Goal: Task Accomplishment & Management: Complete application form

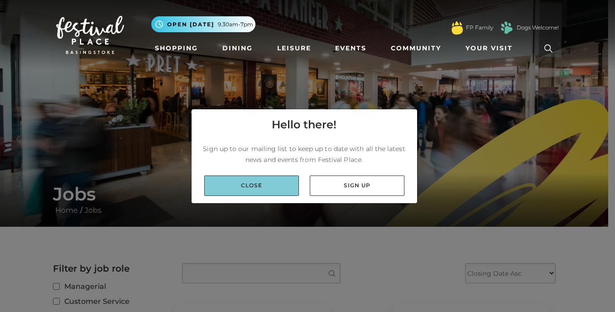
click at [282, 180] on link "Close" at bounding box center [251, 185] width 95 height 20
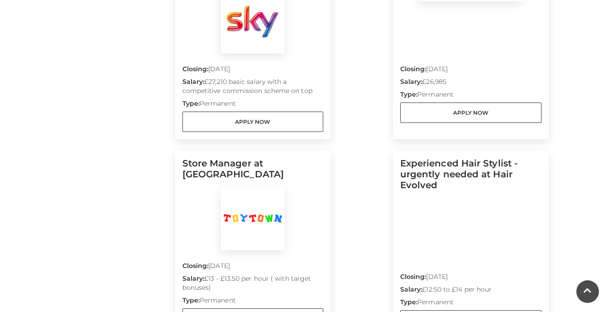
scroll to position [539, 0]
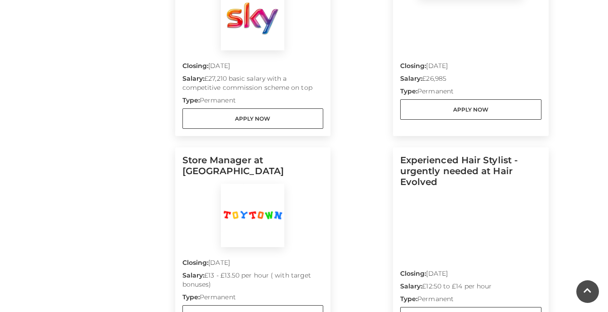
click at [555, 188] on div "Deputy Manager at Goldsmiths Closing: 31 Aug 2025 Type: Permanent Apply Now Sal…" at bounding box center [369, 231] width 374 height 953
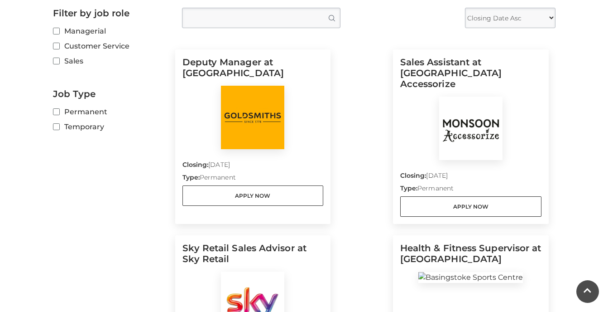
scroll to position [252, 0]
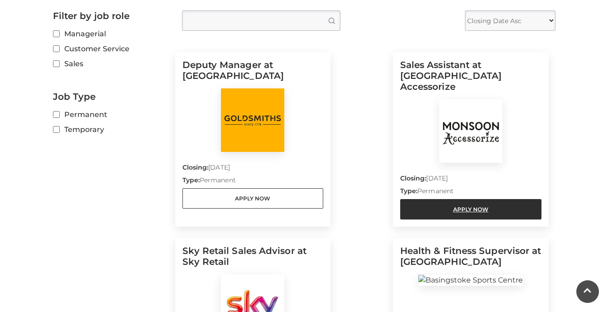
click at [485, 202] on link "Apply Now" at bounding box center [470, 209] width 141 height 20
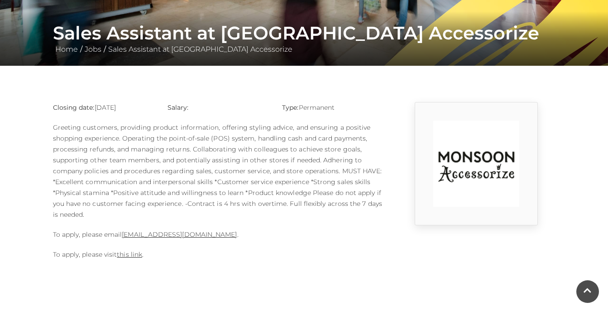
scroll to position [162, 0]
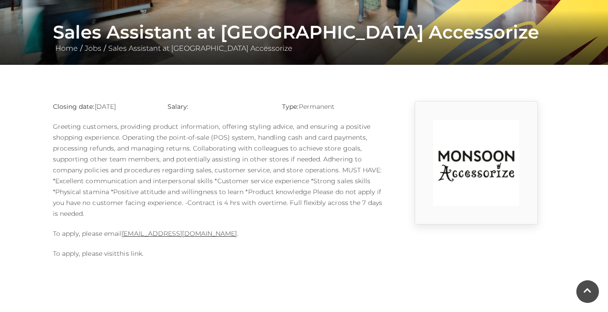
click at [126, 254] on link "this link" at bounding box center [129, 253] width 25 height 8
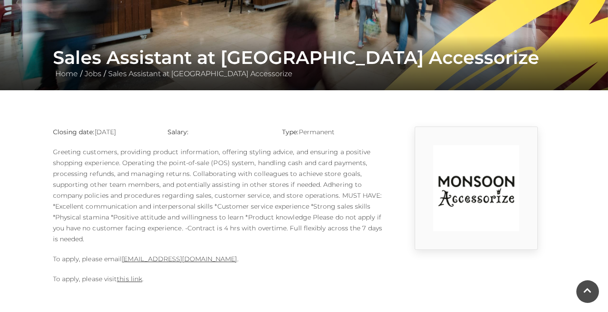
scroll to position [135, 0]
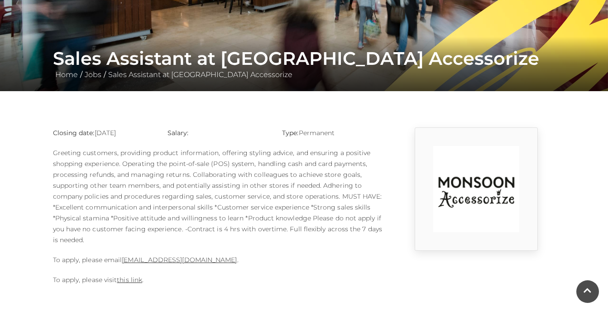
click at [300, 132] on p "Type: Permanent" at bounding box center [332, 132] width 101 height 11
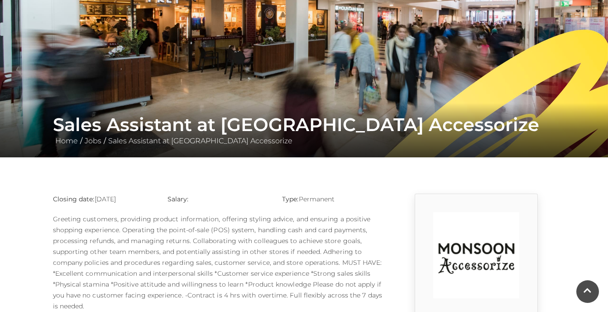
scroll to position [0, 0]
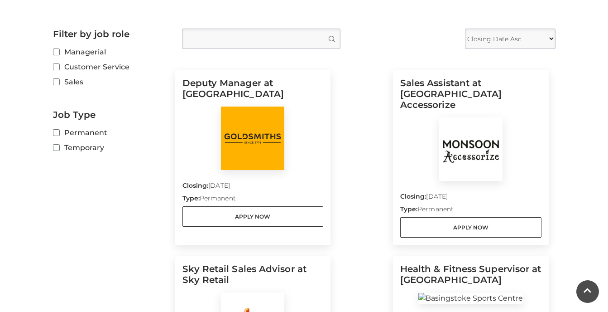
scroll to position [241, 0]
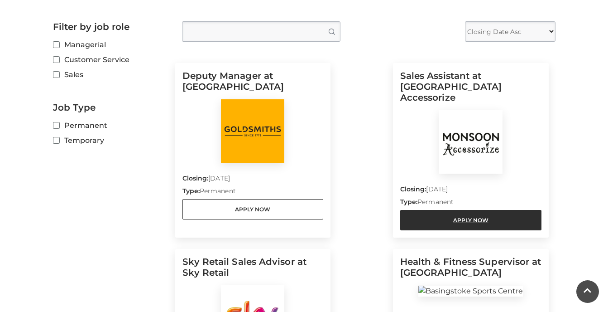
click at [463, 214] on link "Apply Now" at bounding box center [470, 220] width 141 height 20
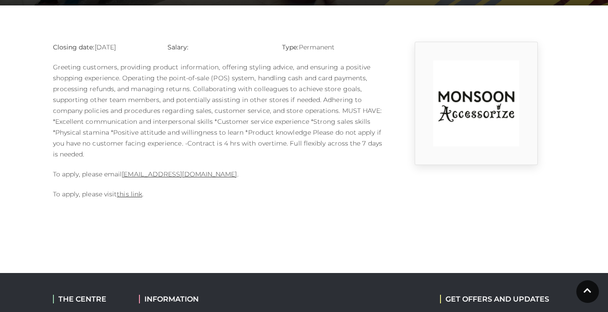
scroll to position [222, 0]
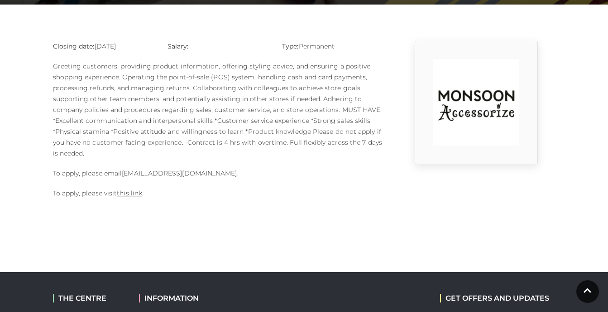
click at [218, 172] on link "1124m@monsoonmail.rms-metro.com" at bounding box center [179, 173] width 115 height 8
click at [177, 211] on body "Skip to Navigation Skip to Content Toggle navigation .st5{fill:none;stroke:#FFF…" at bounding box center [304, 127] width 608 height 698
click at [138, 195] on link "this link" at bounding box center [129, 193] width 25 height 8
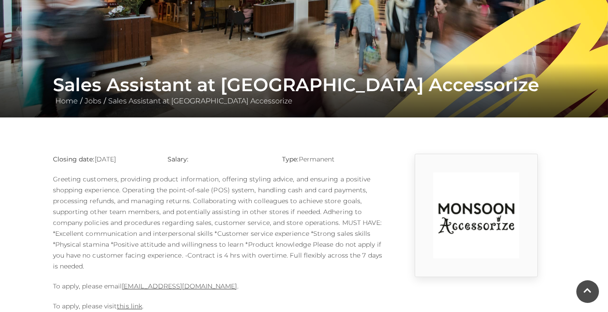
scroll to position [109, 0]
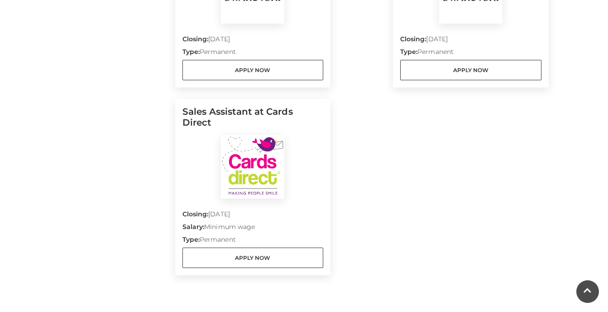
scroll to position [963, 0]
